Goal: Task Accomplishment & Management: Use online tool/utility

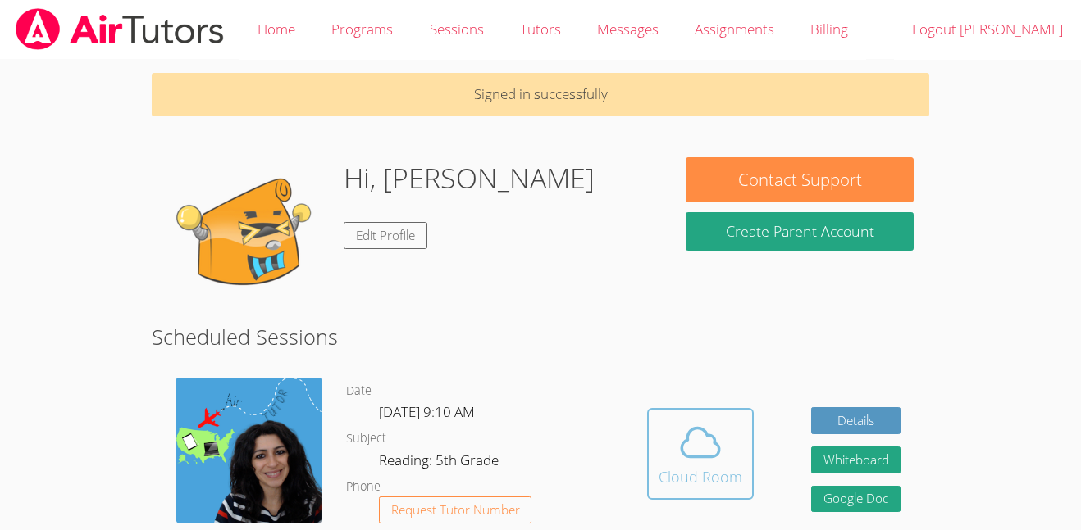
click at [712, 444] on icon at bounding box center [700, 442] width 38 height 29
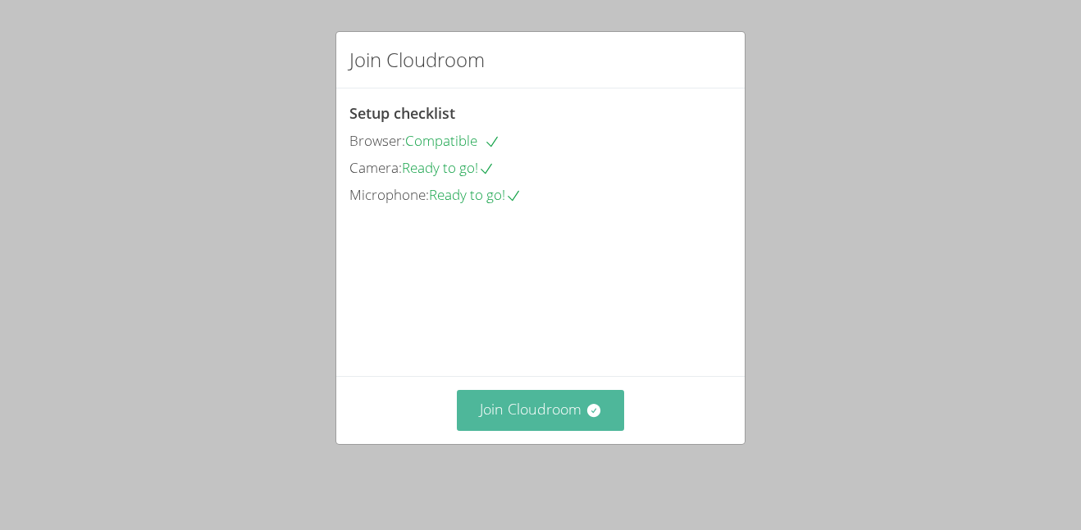
click at [579, 418] on button "Join Cloudroom" at bounding box center [541, 410] width 168 height 40
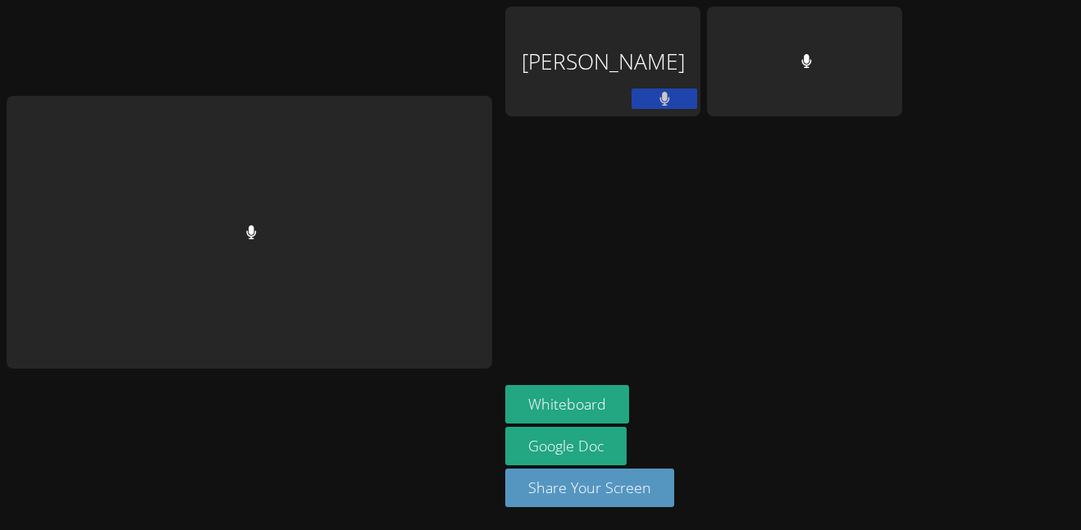
click at [667, 399] on div "Whiteboard Google Doc Share Your Screen" at bounding box center [703, 452] width 397 height 135
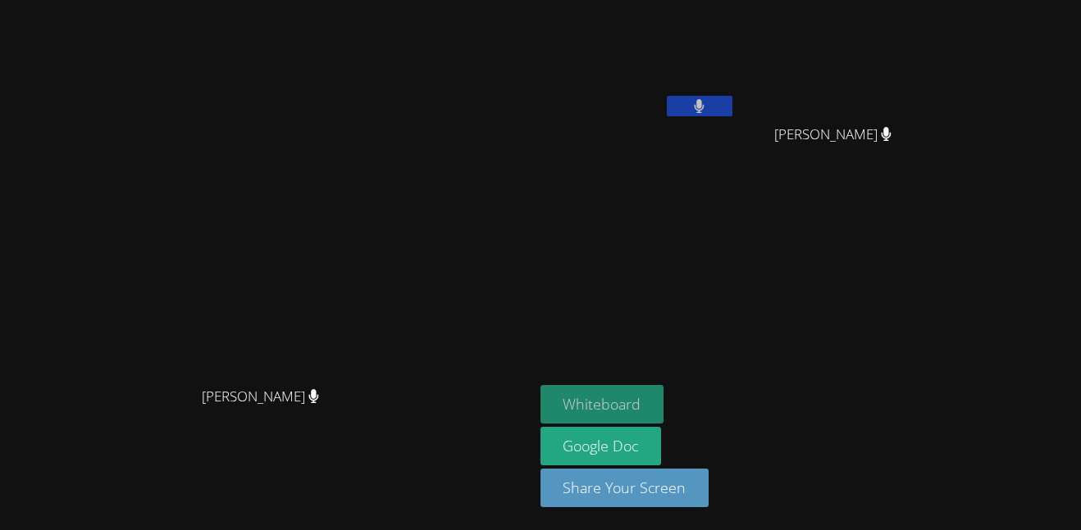
click at [664, 402] on button "Whiteboard" at bounding box center [602, 404] width 124 height 39
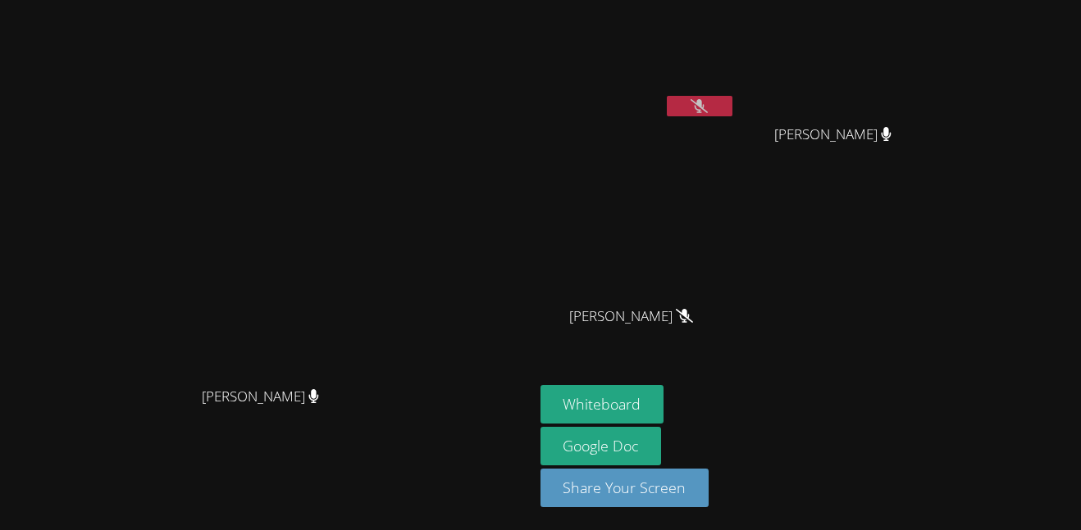
click at [937, 308] on div "Isabella Archundia Aida Abdallah Aida Abdallah Alexander Morgan Alexander Morgan" at bounding box center [738, 185] width 397 height 357
click at [708, 100] on icon at bounding box center [698, 106] width 17 height 14
click at [732, 103] on button at bounding box center [700, 106] width 66 height 20
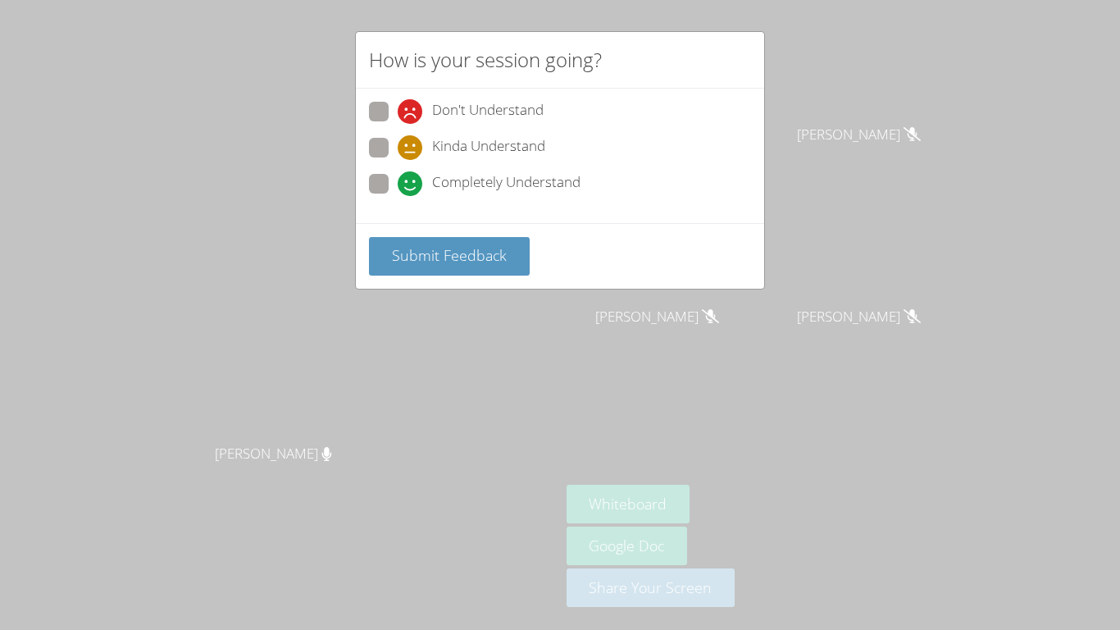
click at [482, 199] on div "Completely Understand" at bounding box center [560, 189] width 382 height 30
click at [472, 181] on span "Completely Understand" at bounding box center [506, 183] width 148 height 25
click at [412, 181] on input "Completely Understand" at bounding box center [405, 181] width 14 height 14
radio input "true"
click at [487, 257] on span "Submit Feedback" at bounding box center [449, 255] width 115 height 20
